Goal: Transaction & Acquisition: Purchase product/service

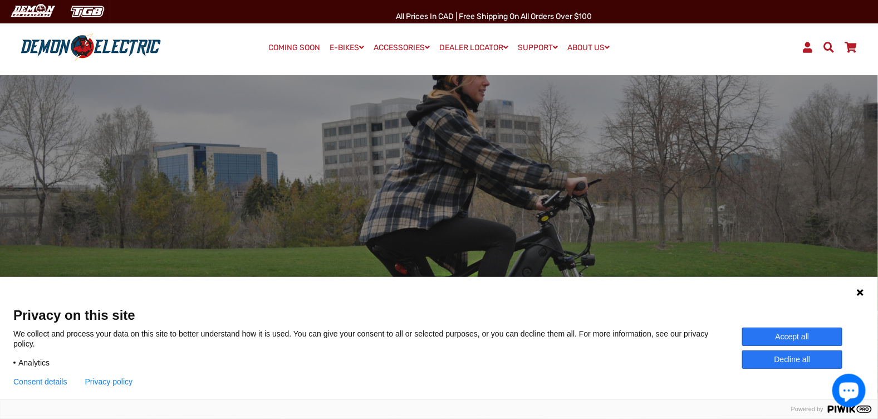
drag, startPoint x: 859, startPoint y: 293, endPoint x: 853, endPoint y: 286, distance: 9.1
click at [859, 293] on icon at bounding box center [860, 292] width 9 height 9
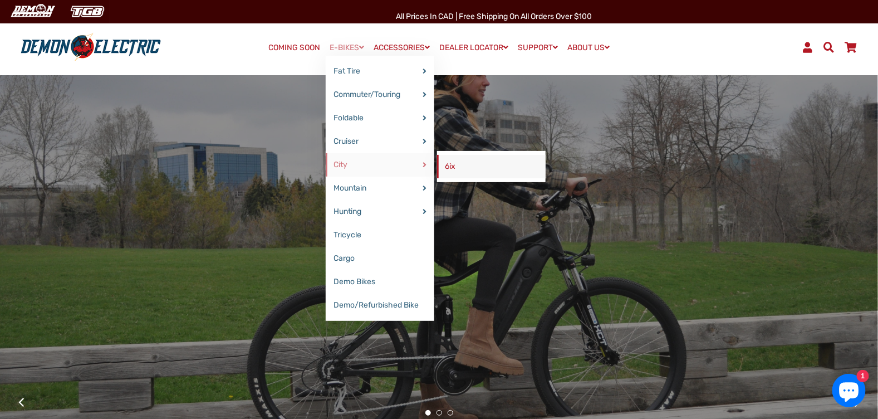
click at [447, 167] on link "6ix" at bounding box center [491, 166] width 109 height 23
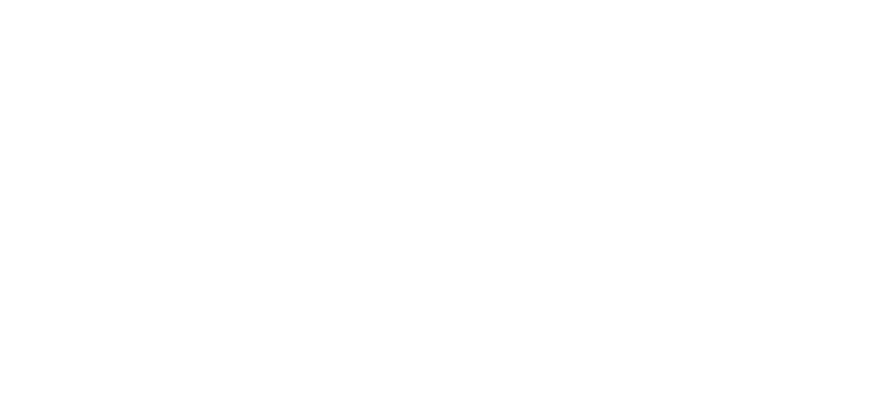
select select "******"
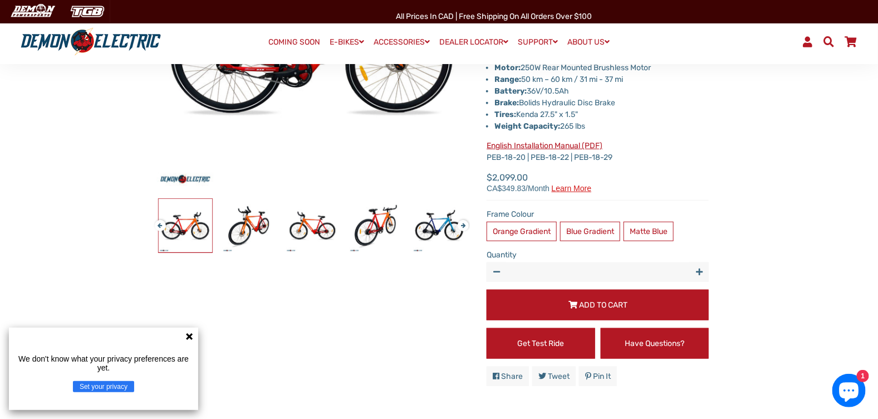
scroll to position [278, 0]
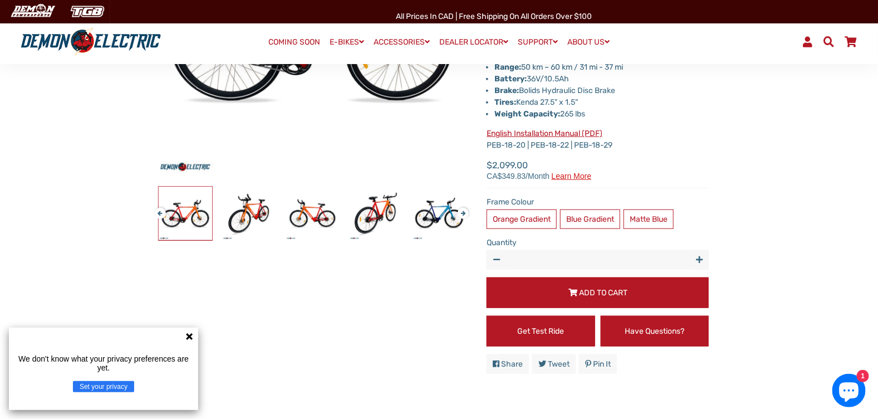
select select "******"
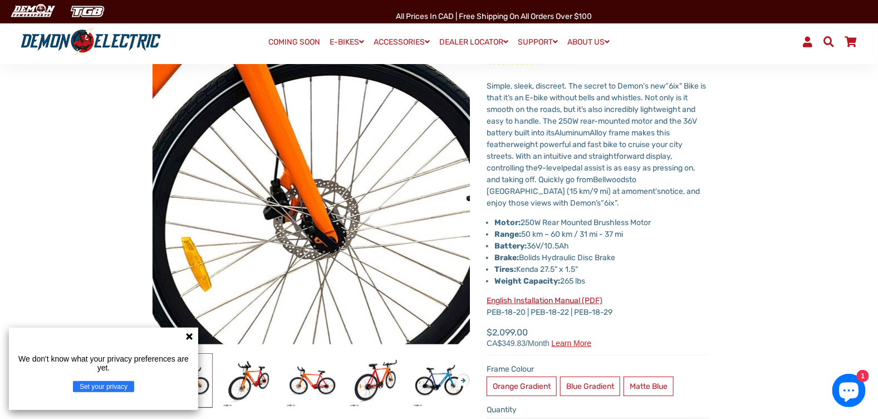
scroll to position [55, 0]
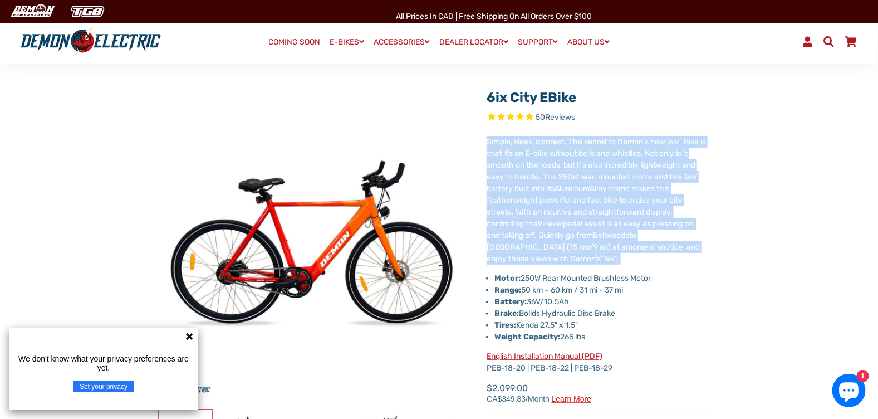
drag, startPoint x: 484, startPoint y: 138, endPoint x: 713, endPoint y: 259, distance: 258.9
click at [713, 259] on div "6ix City eBike 50 Reviews" at bounding box center [439, 343] width 607 height 523
copy p "Simple, sleek, discreet. The secret to Demon's new “ 6ix" Bike is that it ’ s a…"
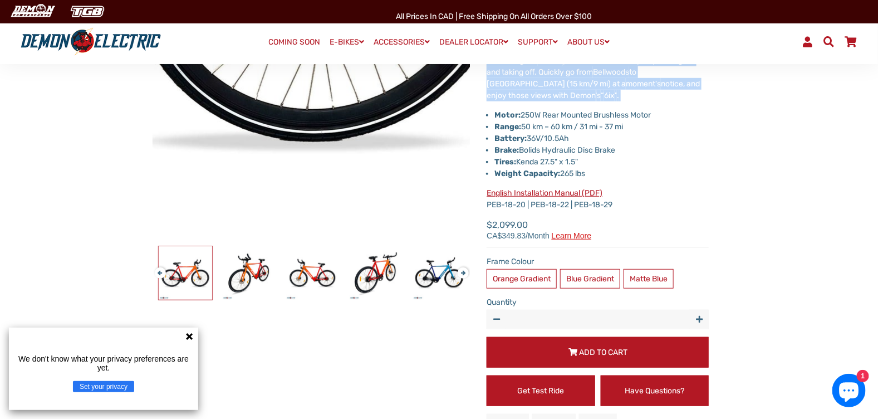
scroll to position [222, 0]
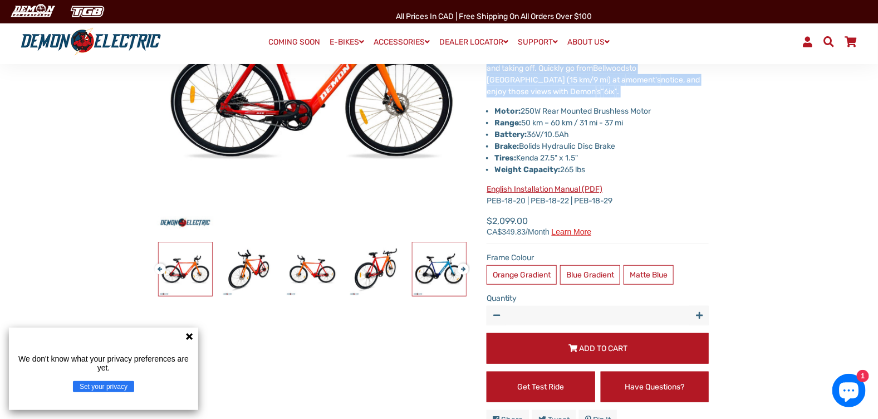
click at [442, 273] on img at bounding box center [439, 268] width 53 height 53
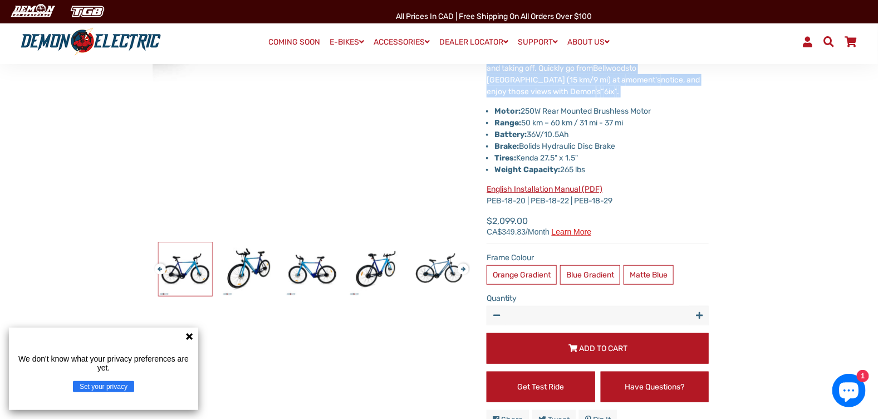
drag, startPoint x: 247, startPoint y: 261, endPoint x: 292, endPoint y: 202, distance: 74.0
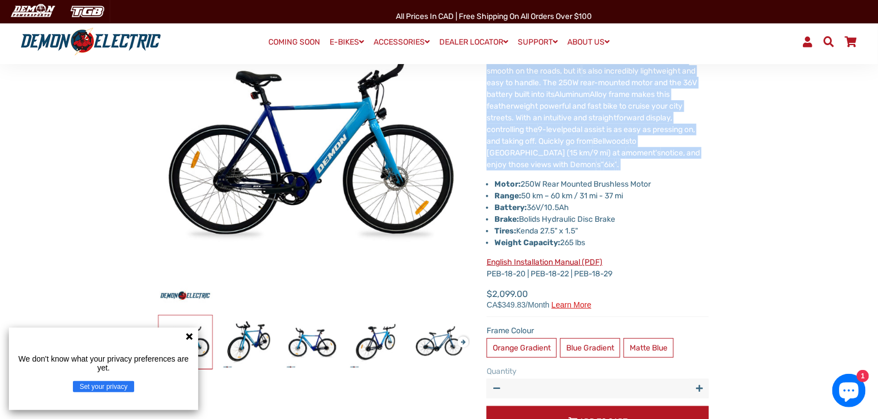
scroll to position [167, 0]
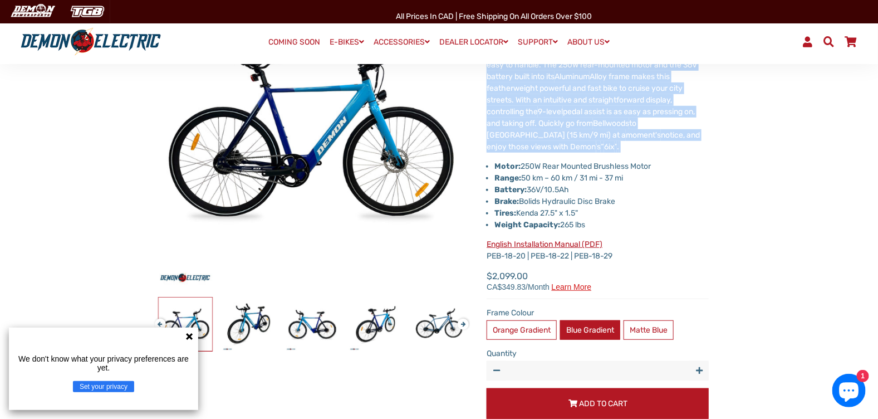
click at [597, 326] on label "Blue Gradient" at bounding box center [590, 329] width 60 height 19
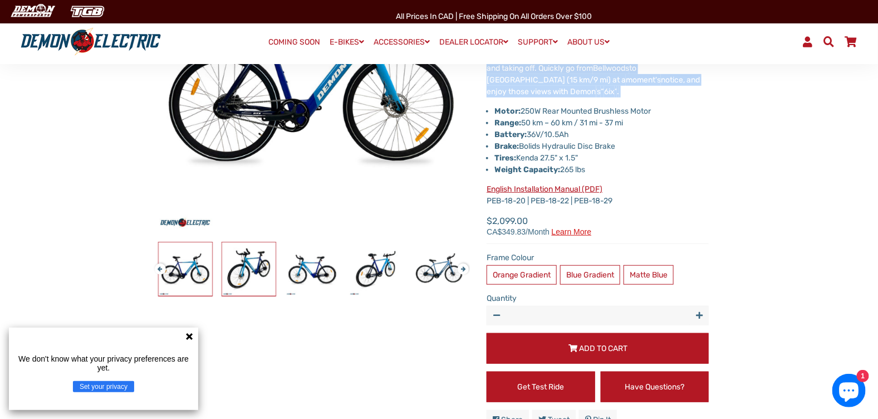
click at [248, 266] on img at bounding box center [248, 268] width 53 height 53
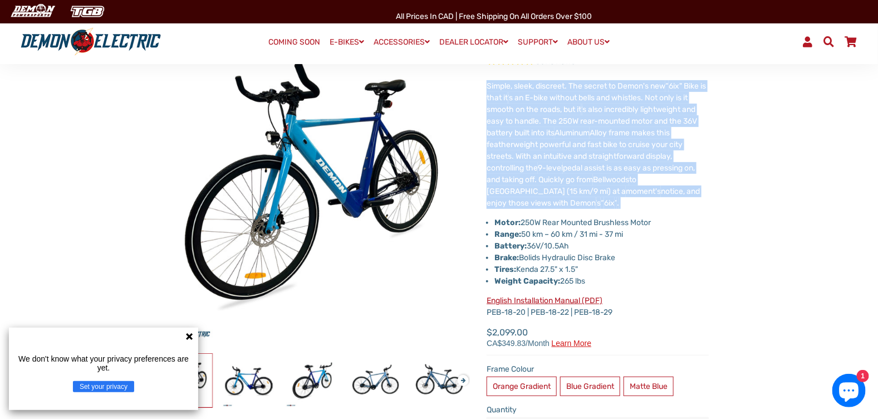
scroll to position [55, 0]
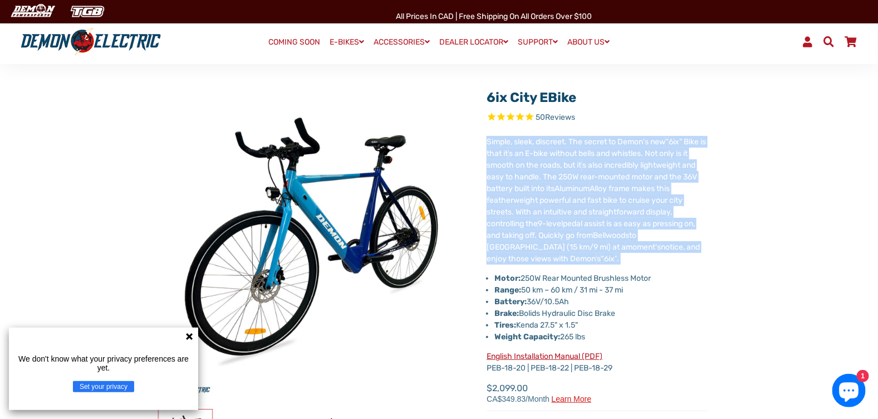
click at [185, 336] on icon at bounding box center [189, 336] width 9 height 9
